Goal: Information Seeking & Learning: Check status

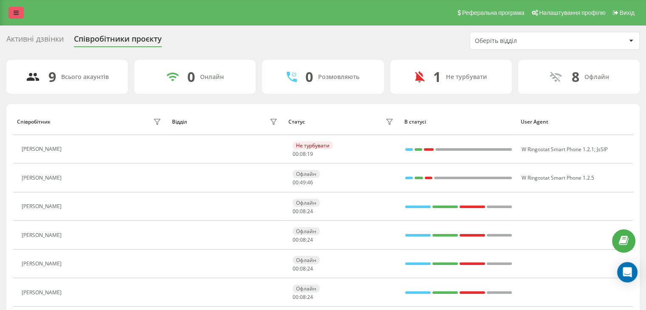
click at [12, 11] on link at bounding box center [15, 13] width 15 height 12
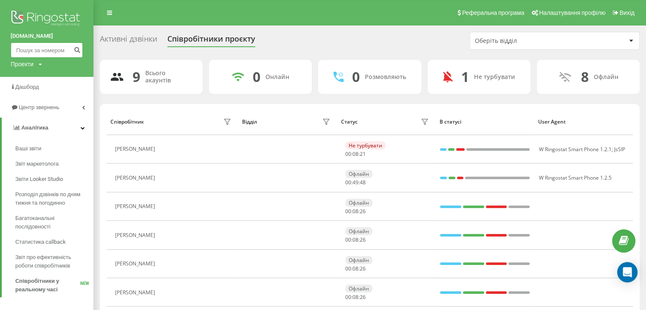
click at [23, 50] on input at bounding box center [47, 49] width 72 height 15
paste input "0675826929"
type input "0675826929"
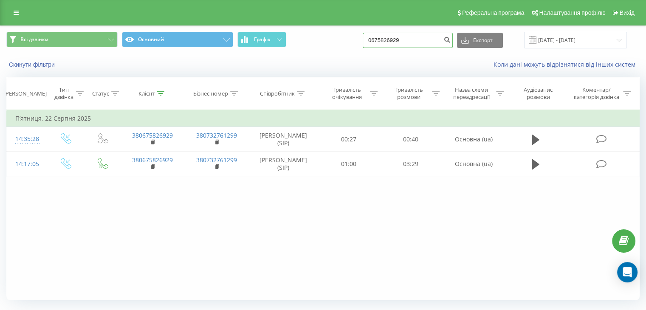
drag, startPoint x: 423, startPoint y: 43, endPoint x: 211, endPoint y: 63, distance: 212.9
click at [211, 63] on div "Всі дзвінки Основний Графік 0675826929 Експорт .csv .xls .xlsx [DATE] - [DATE] …" at bounding box center [322, 50] width 645 height 49
paste input "380665075360"
type input "380665075360"
